Goal: Navigation & Orientation: Find specific page/section

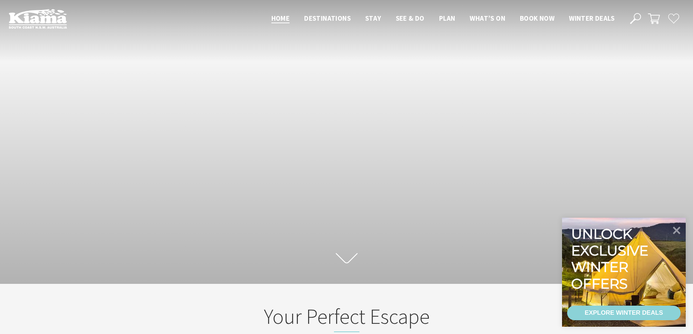
scroll to position [123, 698]
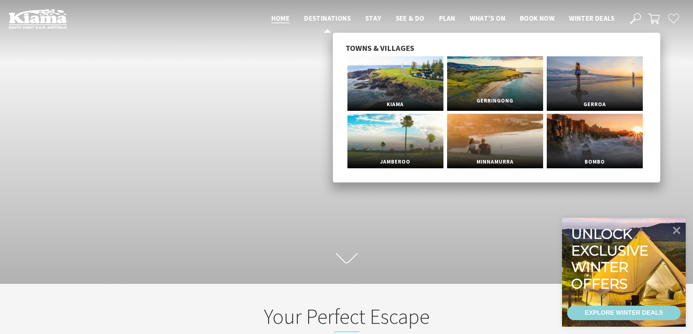
click at [483, 104] on span "Gerringong" at bounding box center [495, 100] width 96 height 13
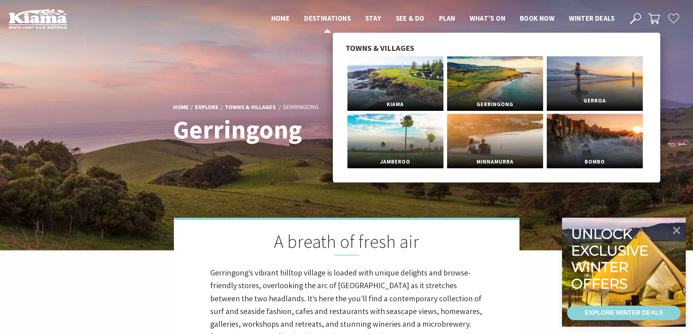
click at [589, 99] on span "Gerroa" at bounding box center [594, 100] width 96 height 13
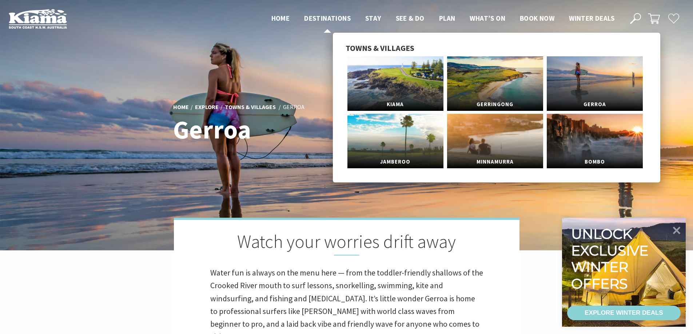
click at [329, 16] on span "Destinations" at bounding box center [327, 18] width 47 height 9
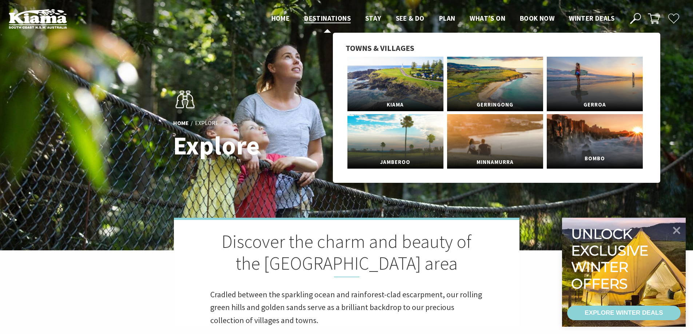
click at [591, 142] on link "Bombo" at bounding box center [594, 141] width 96 height 55
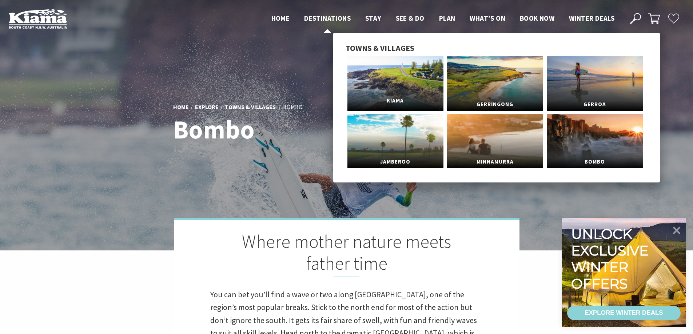
click at [401, 101] on span "Kiama" at bounding box center [395, 100] width 96 height 13
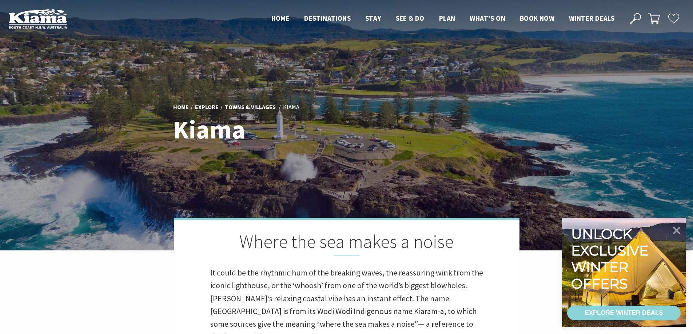
scroll to position [233, 699]
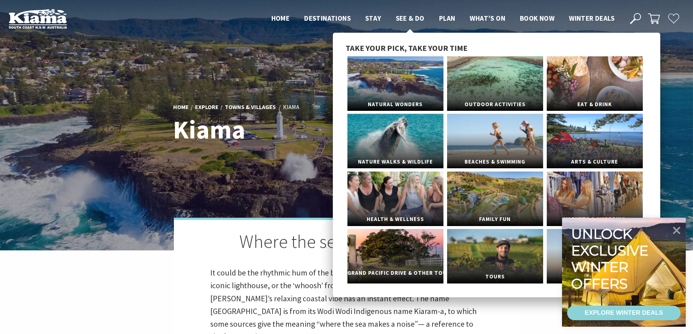
click at [403, 257] on link "Grand Pacific Drive & Other Touring" at bounding box center [395, 256] width 96 height 55
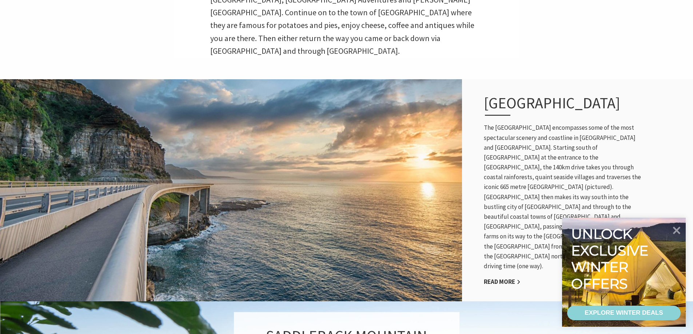
scroll to position [254, 0]
